Goal: Information Seeking & Learning: Learn about a topic

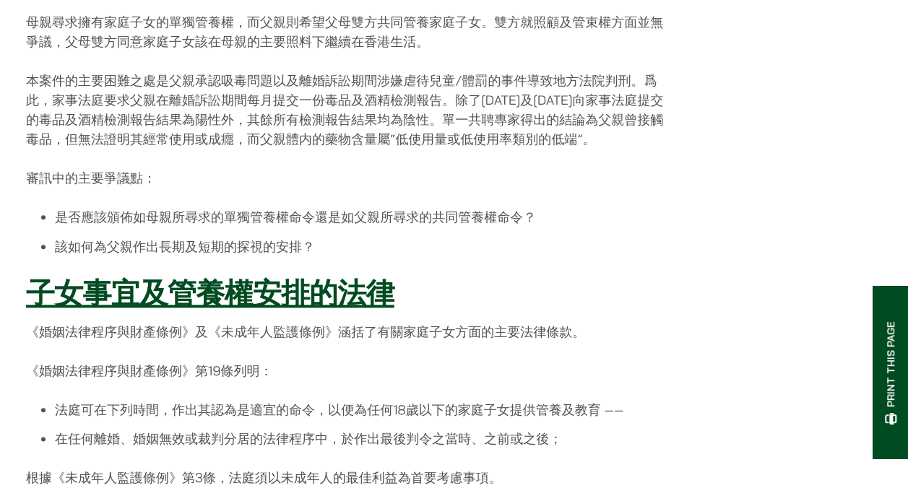
scroll to position [578, 0]
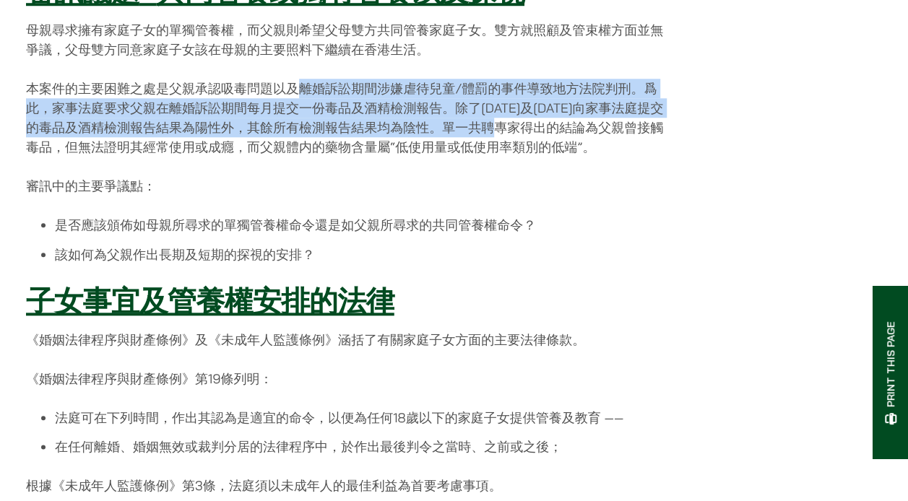
drag, startPoint x: 302, startPoint y: 96, endPoint x: 514, endPoint y: 118, distance: 212.8
click at [514, 118] on p "本案件的主要困難之處是父親承認吸毒問題以及離婚訴訟期間涉嫌虐待兒童/體罰的事件導致地方法院判刑。爲此，家事法庭要求父親在離婚訴訟期間每月提交一份毒品及酒精檢測…" at bounding box center [347, 118] width 642 height 78
click at [298, 113] on p "本案件的主要困難之處是父親承認吸毒問題以及離婚訴訟期間涉嫌虐待兒童/體罰的事件導致地方法院判刑。爲此，家事法庭要求父親在離婚訴訟期間每月提交一份毒品及酒精檢測…" at bounding box center [347, 118] width 642 height 78
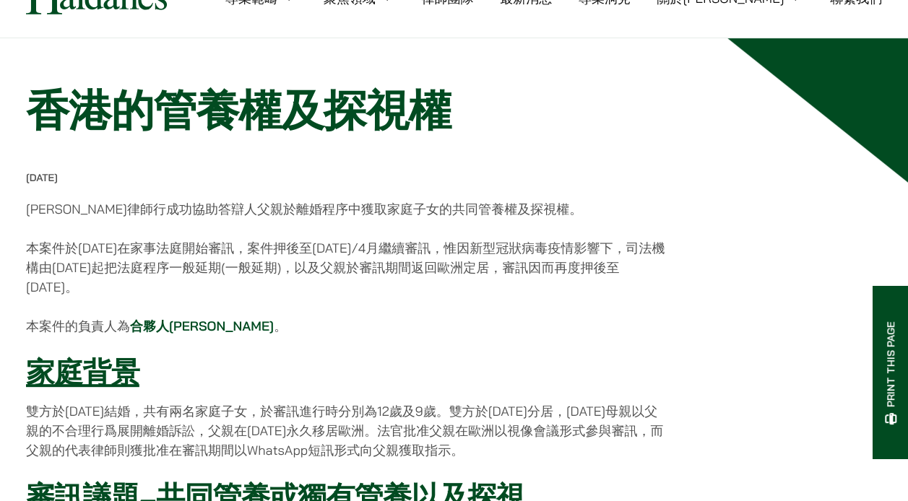
scroll to position [0, 0]
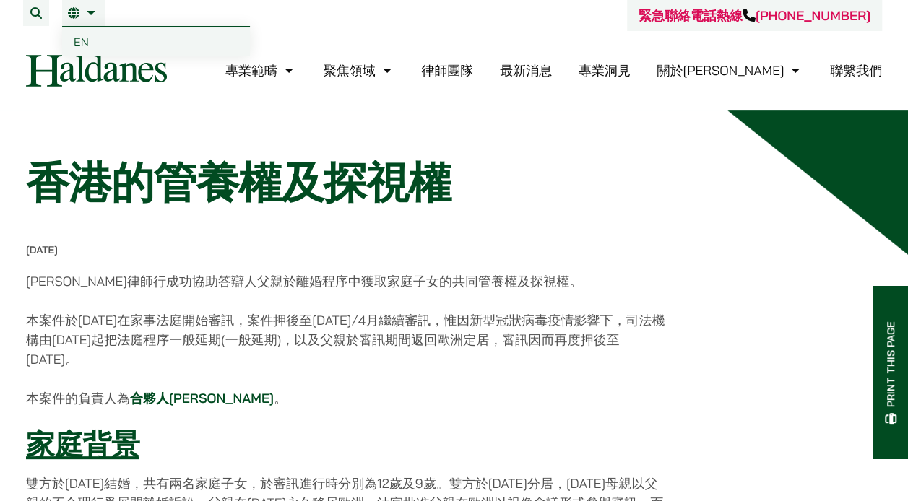
click at [82, 43] on span "EN" at bounding box center [81, 42] width 15 height 14
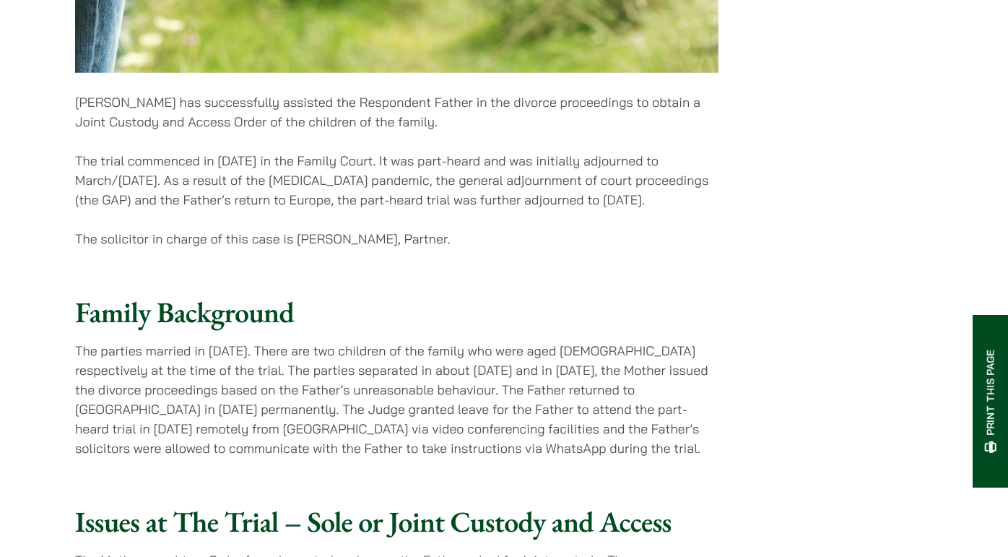
scroll to position [730, 0]
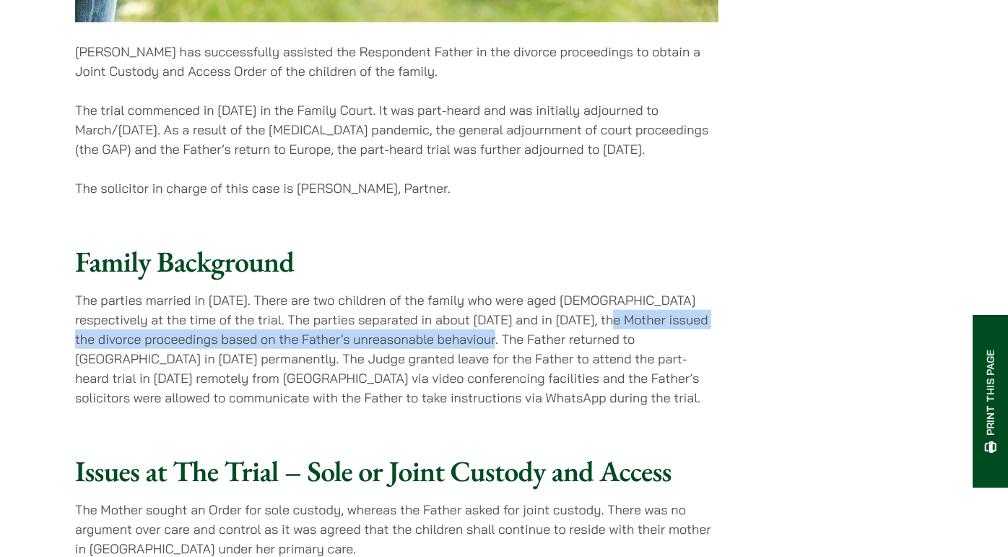
drag, startPoint x: 584, startPoint y: 264, endPoint x: 479, endPoint y: 295, distance: 109.0
click at [479, 295] on p "The parties married in [DATE]. There are two children of the family who were ag…" at bounding box center [397, 348] width 644 height 117
copy p "Mother issued the divorce proceedings based on the Father’s unreasonable behavi…"
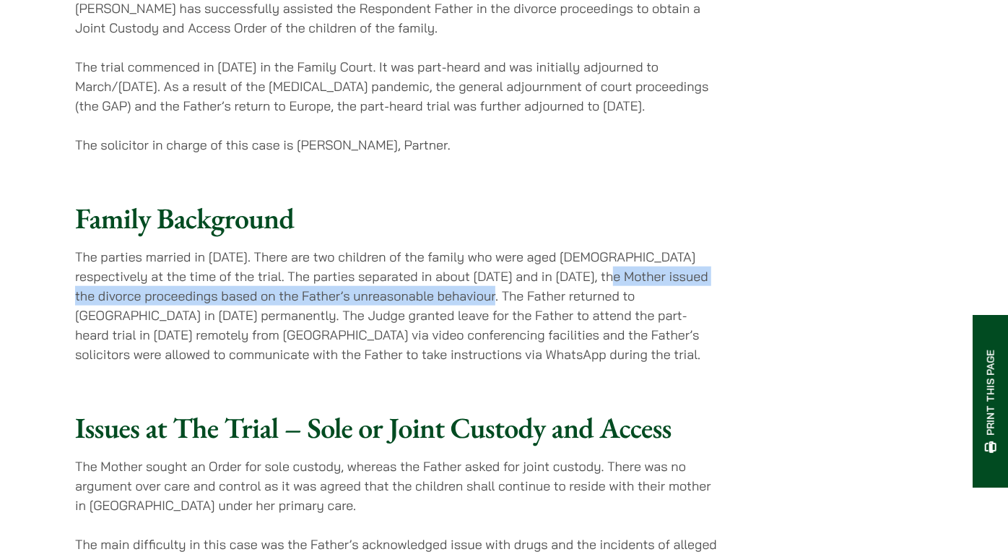
scroll to position [891, 0]
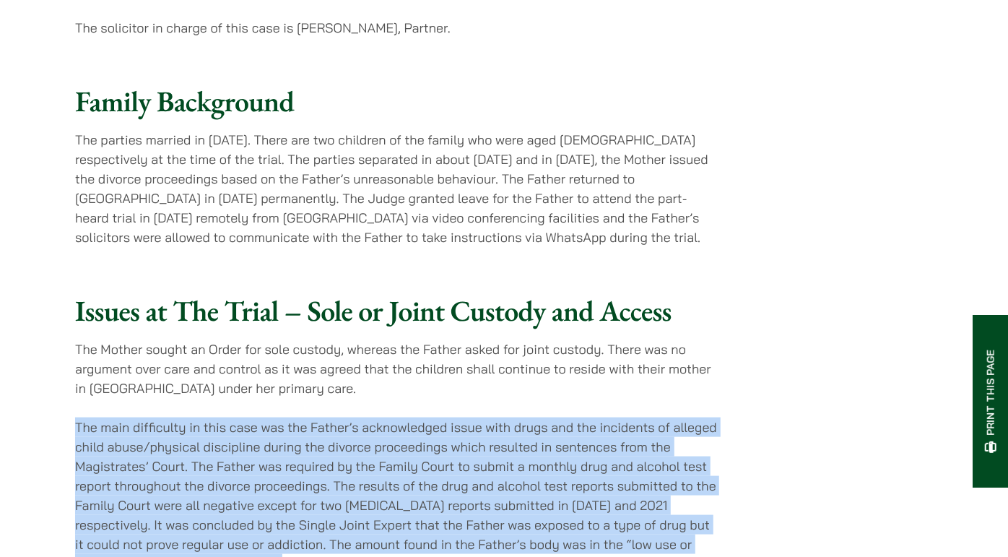
drag, startPoint x: 61, startPoint y: 374, endPoint x: 250, endPoint y: 509, distance: 231.9
copy p "The main difficulty in this case was the Father’s acknowledged issue with drugs…"
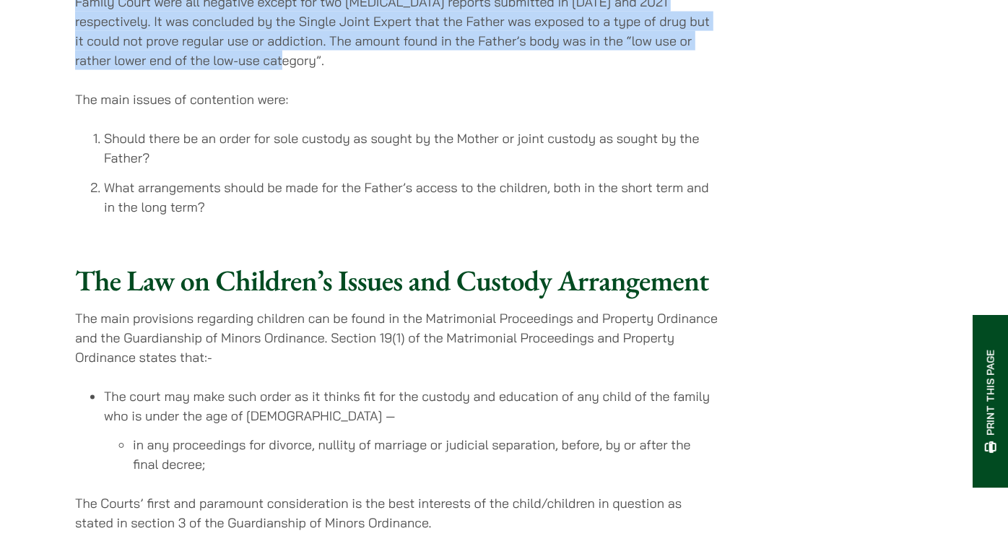
scroll to position [1452, 0]
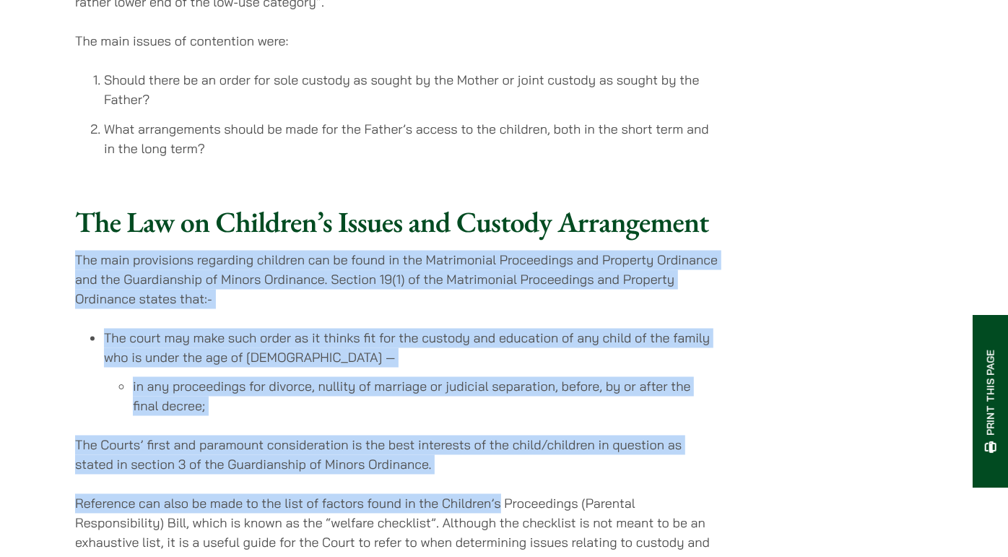
drag, startPoint x: 77, startPoint y: 205, endPoint x: 501, endPoint y: 480, distance: 505.0
click at [501, 480] on div "The Law on Children’s Issues and Custody Arrangement The main provisions regard…" at bounding box center [397, 534] width 644 height 661
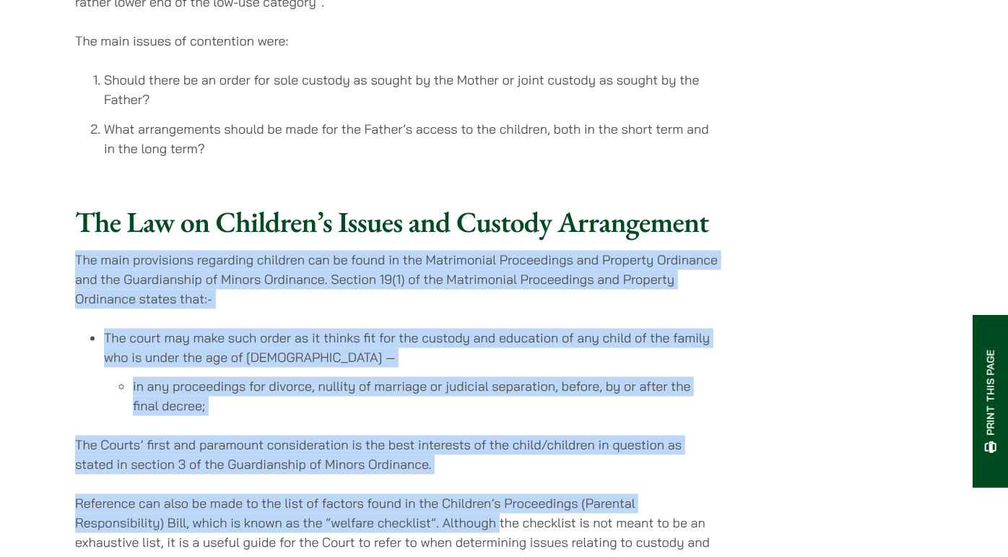
copy div "The main provisions regarding children can be found in the Matrimonial Proceedi…"
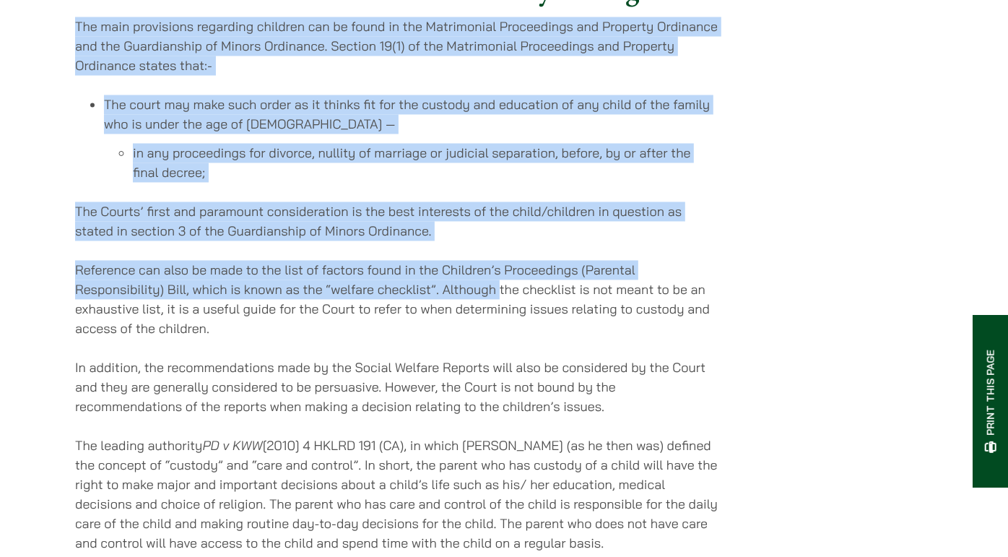
scroll to position [1693, 0]
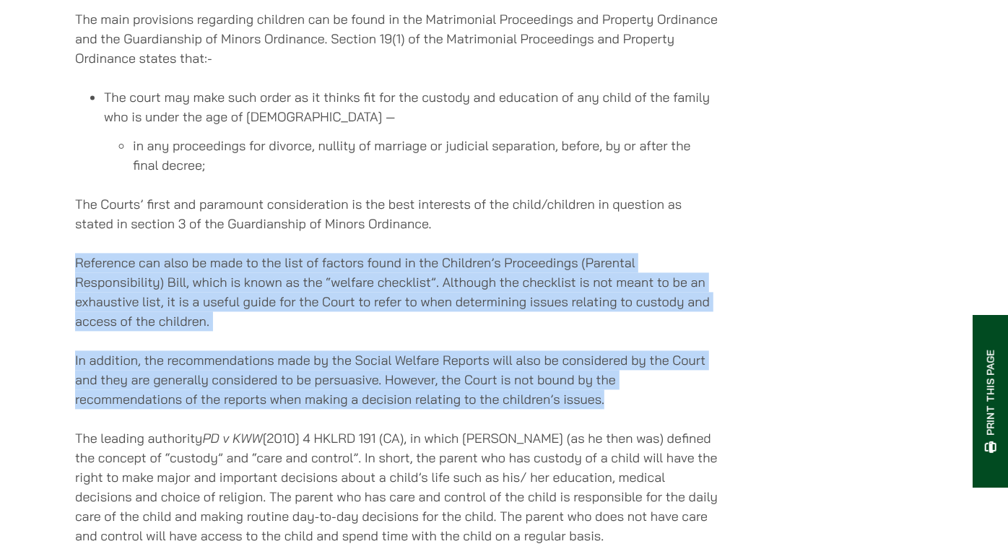
drag, startPoint x: 626, startPoint y: 348, endPoint x: 53, endPoint y: 204, distance: 590.7
click at [53, 204] on div "Home » Publications » Child Custody and Access in [GEOGRAPHIC_DATA] Child Custo…" at bounding box center [504, 354] width 910 height 3780
copy div "Reference can also be made to the list of factors found in the Children’s Proce…"
